Goal: Task Accomplishment & Management: Manage account settings

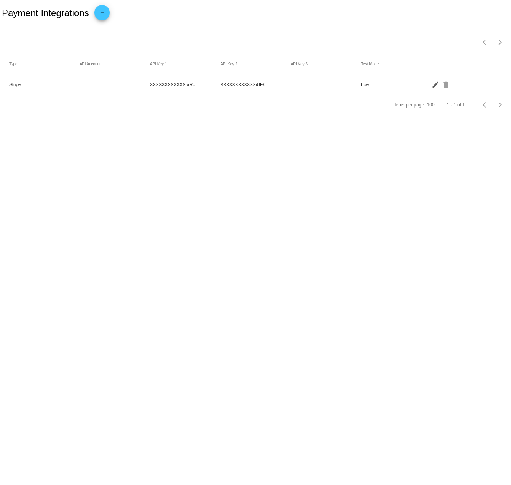
click at [435, 83] on mat-icon "edit" at bounding box center [436, 84] width 9 height 12
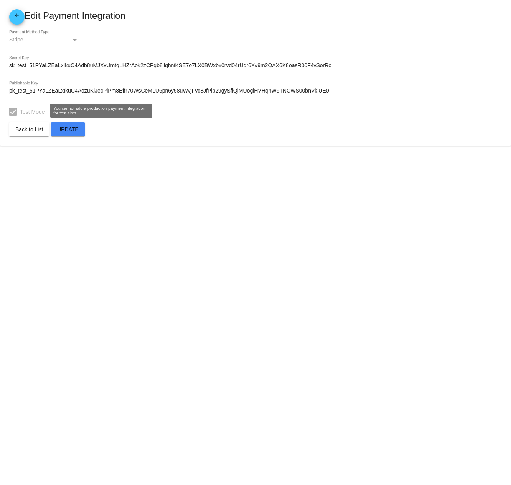
click at [15, 111] on div at bounding box center [13, 112] width 8 height 8
click at [14, 111] on div at bounding box center [13, 112] width 8 height 8
click at [28, 131] on span "Back to List" at bounding box center [29, 129] width 28 height 6
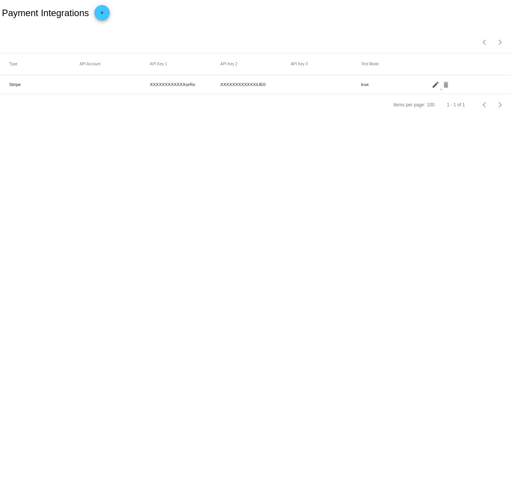
click at [438, 86] on mat-icon "edit" at bounding box center [436, 84] width 9 height 12
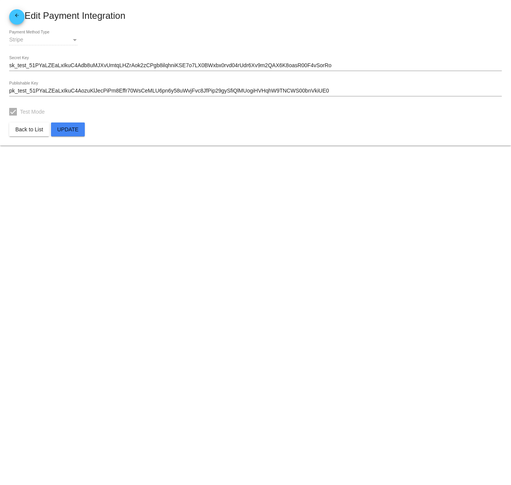
click at [75, 38] on div "Payment Method Type" at bounding box center [74, 40] width 7 height 6
click at [74, 38] on div "Payment Method Type" at bounding box center [74, 40] width 7 height 6
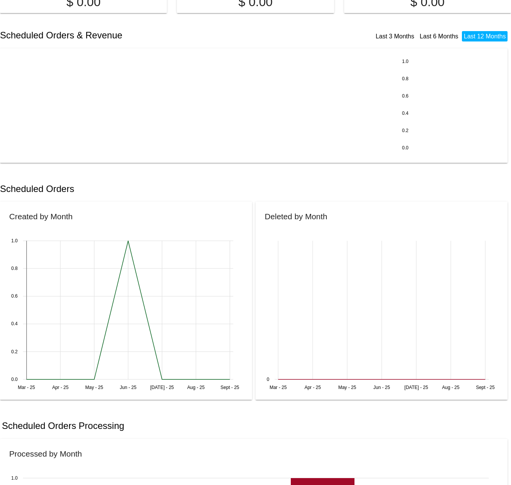
scroll to position [65, 0]
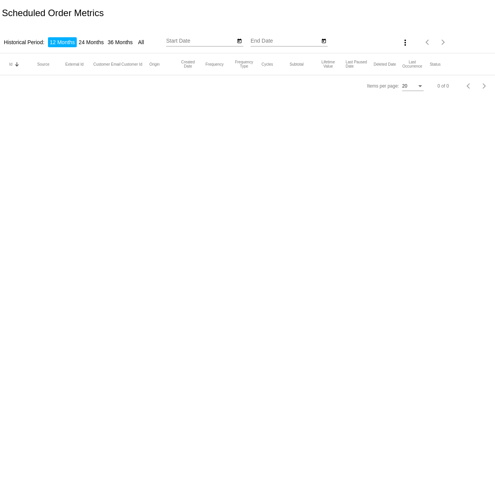
type input "[DATE]"
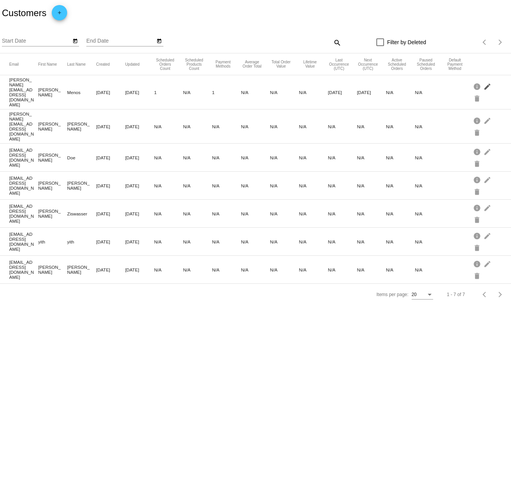
click at [489, 83] on mat-icon "edit" at bounding box center [488, 86] width 9 height 12
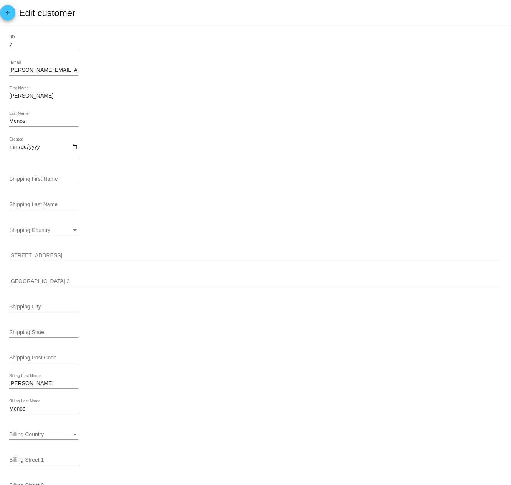
click at [8, 10] on span "arrow_back" at bounding box center [7, 14] width 9 height 19
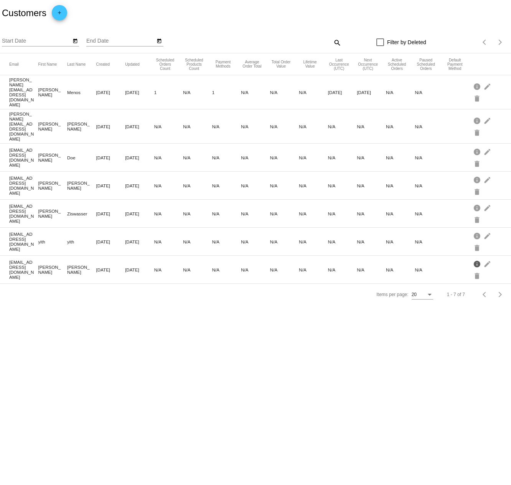
click at [479, 258] on mat-icon "info" at bounding box center [477, 264] width 9 height 12
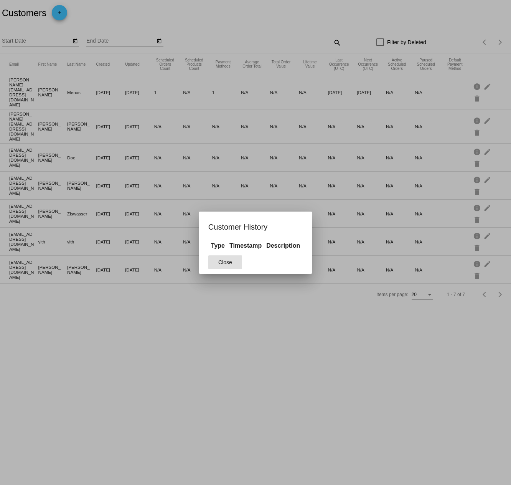
click at [224, 262] on span "Close" at bounding box center [225, 262] width 14 height 6
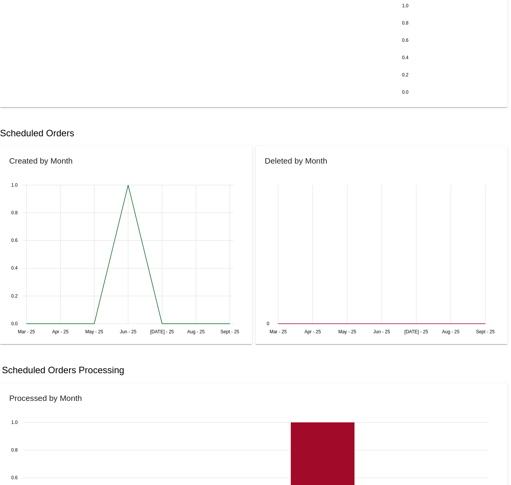
scroll to position [132, 0]
